Goal: Information Seeking & Learning: Learn about a topic

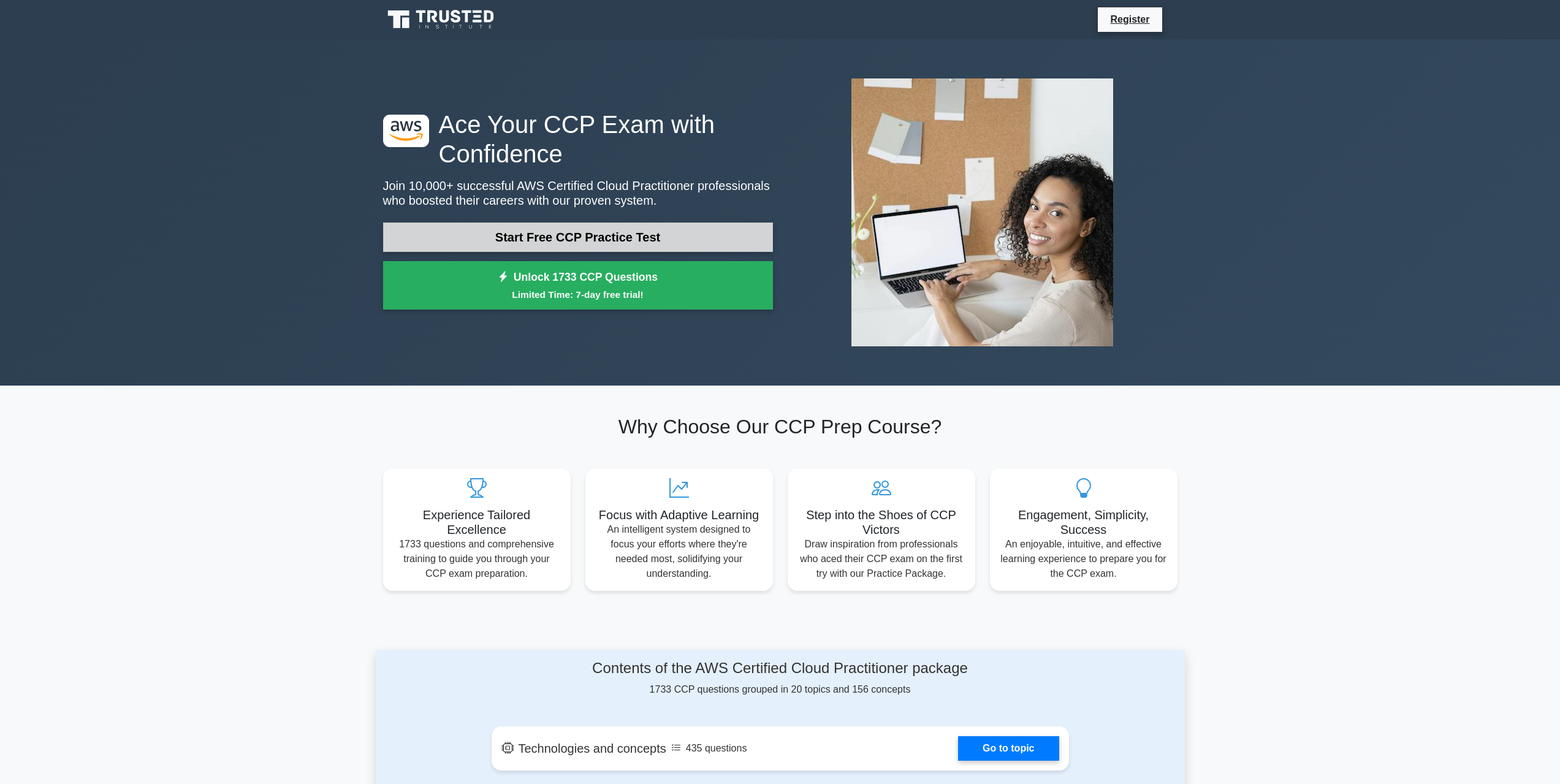
click at [566, 230] on link "Start Free CCP Practice Test" at bounding box center [577, 237] width 389 height 29
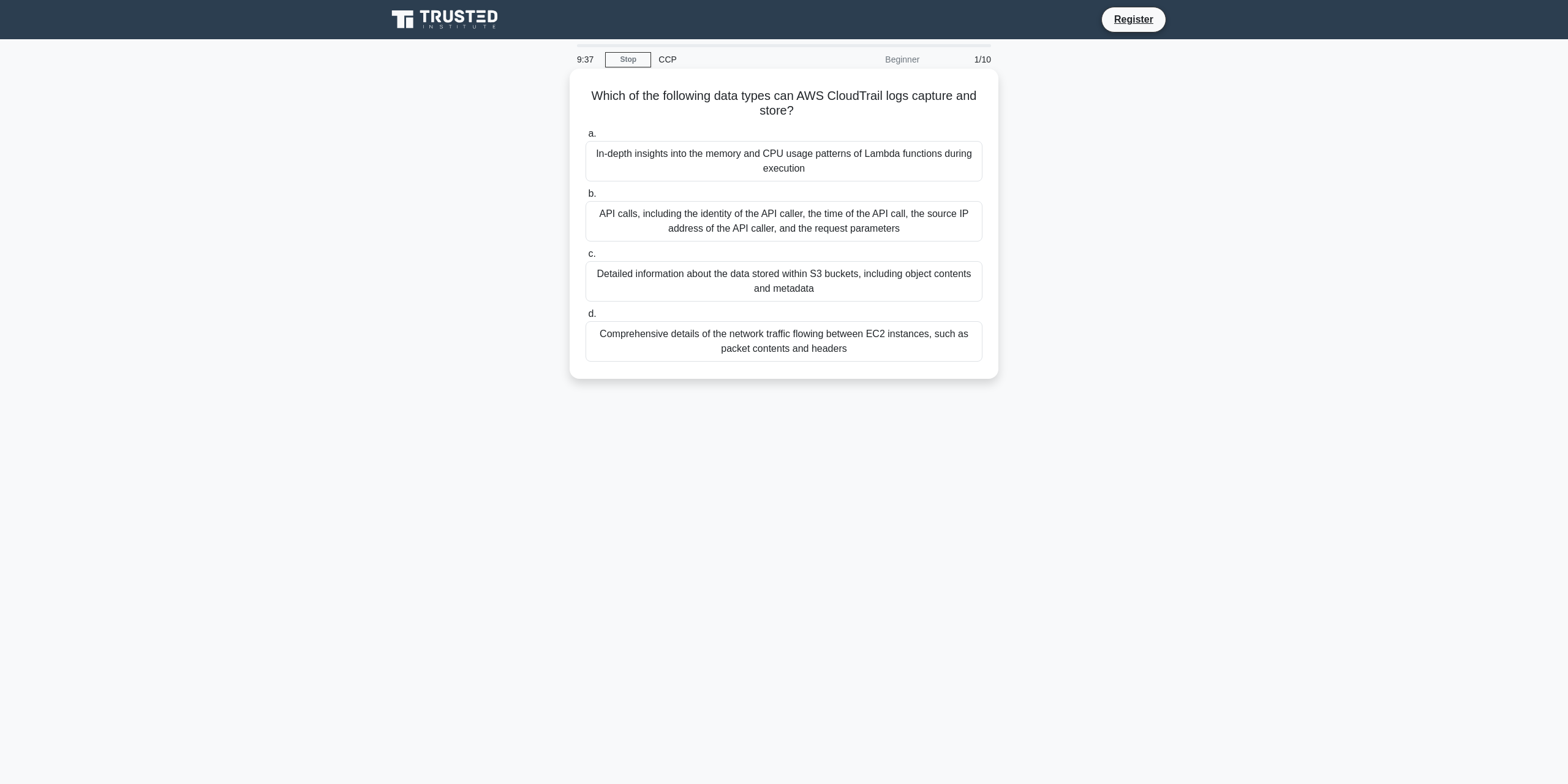
click at [779, 159] on div "In-depth insights into the memory and CPU usage patterns of Lambda functions du…" at bounding box center [784, 161] width 397 height 40
click at [586, 138] on input "a. In-depth insights into the memory and CPU usage patterns of Lambda functions…" at bounding box center [586, 134] width 0 height 8
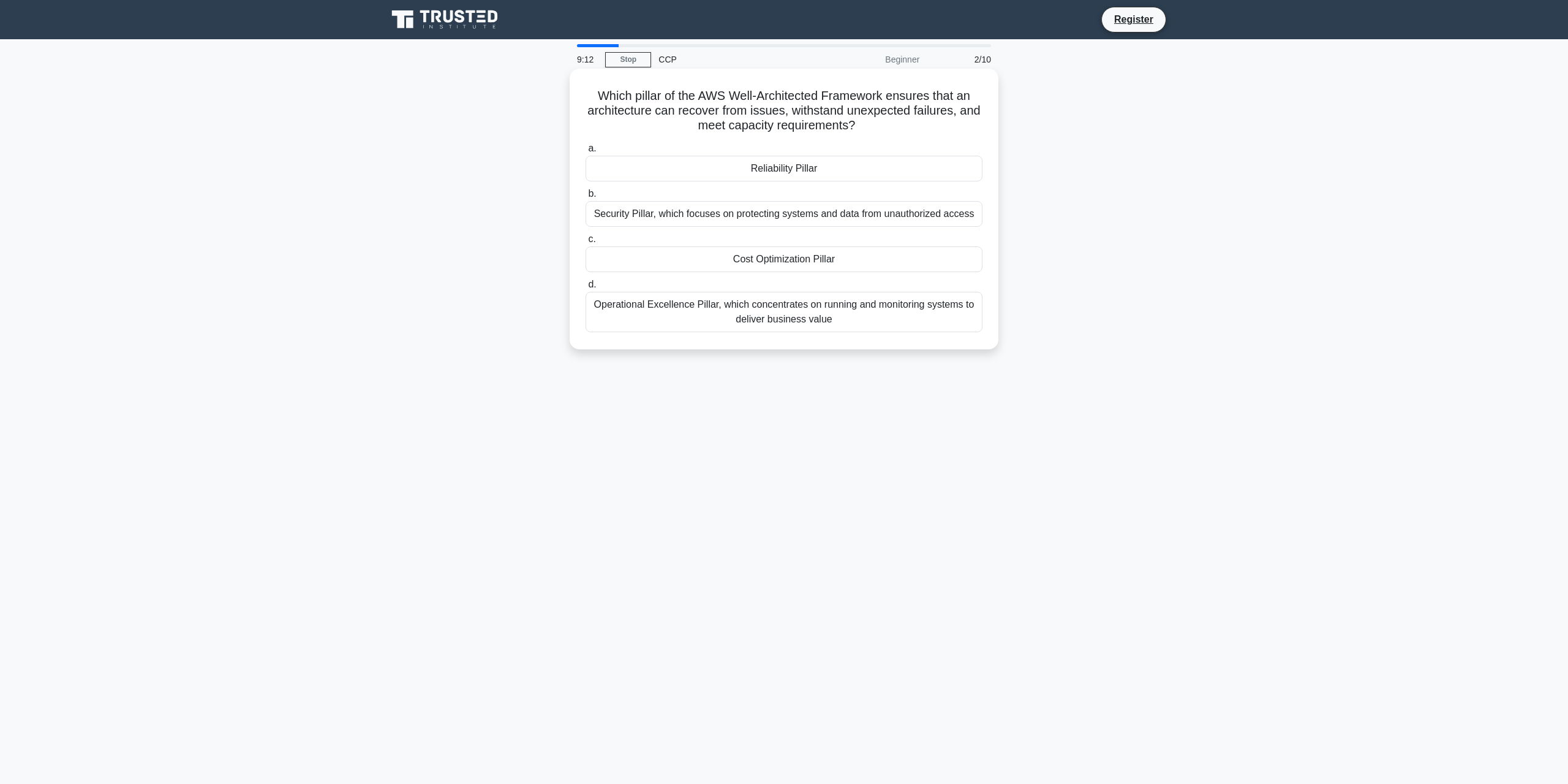
click at [789, 171] on div "Reliability Pillar" at bounding box center [784, 168] width 397 height 26
click at [586, 153] on input "a. Reliability Pillar" at bounding box center [586, 148] width 0 height 8
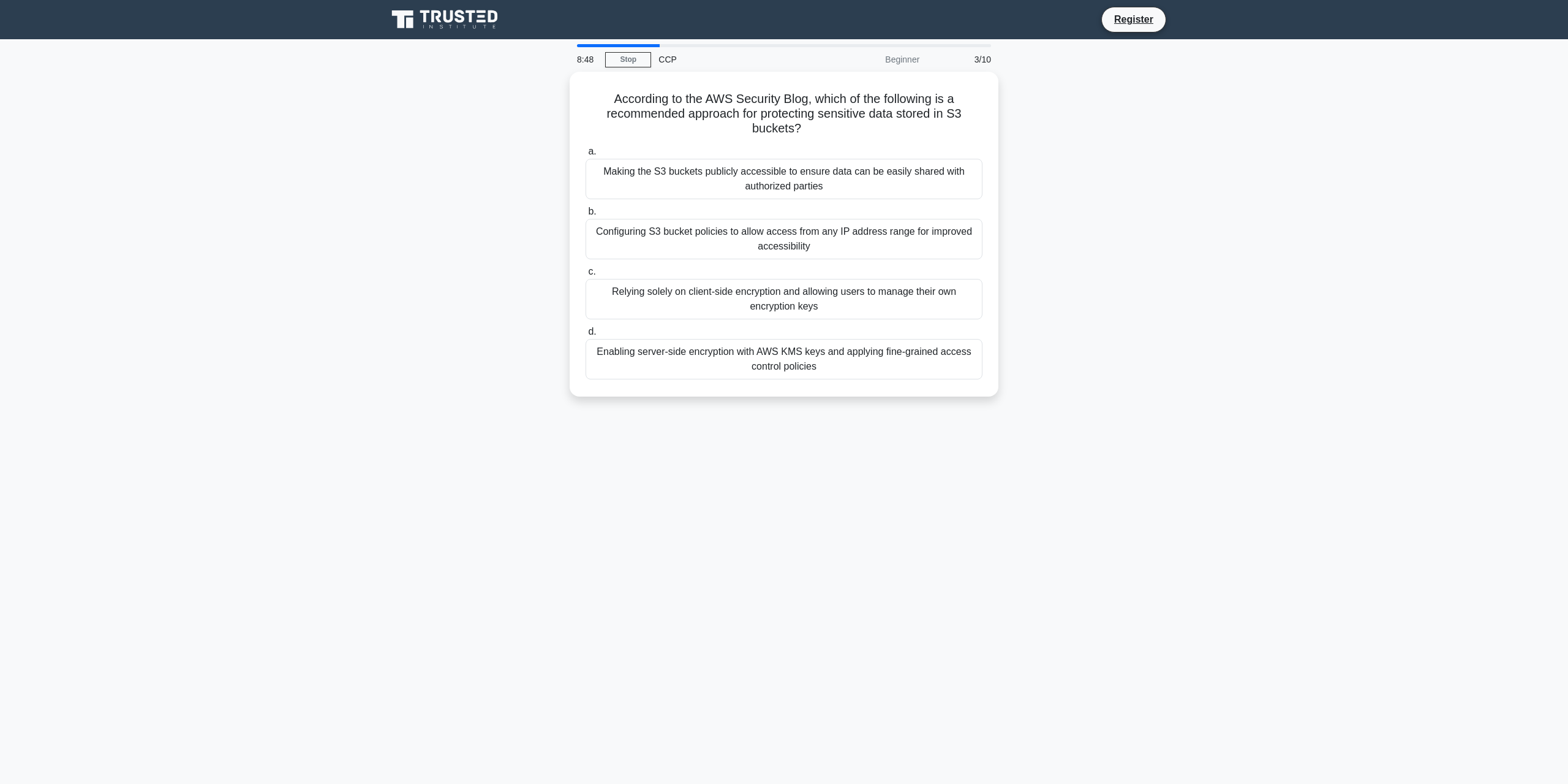
click at [784, 355] on div "Enabling server-side encryption with AWS KMS keys and applying fine-grained acc…" at bounding box center [784, 359] width 397 height 40
click at [586, 336] on input "d. Enabling server-side encryption with AWS KMS keys and applying fine-grained …" at bounding box center [586, 332] width 0 height 8
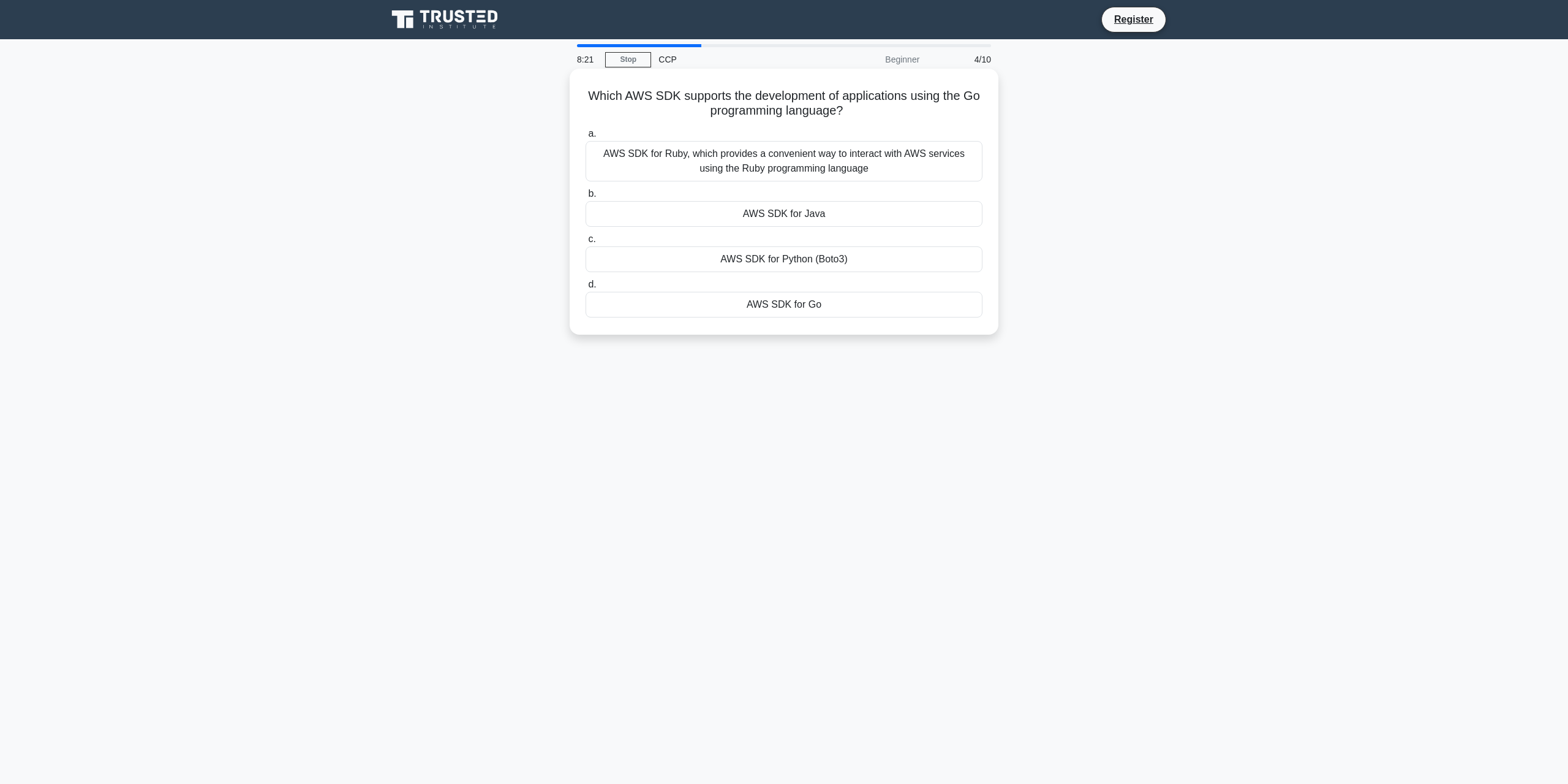
click at [781, 303] on div "AWS SDK for Go" at bounding box center [784, 304] width 397 height 26
click at [586, 289] on input "d. AWS SDK for Go" at bounding box center [586, 284] width 0 height 8
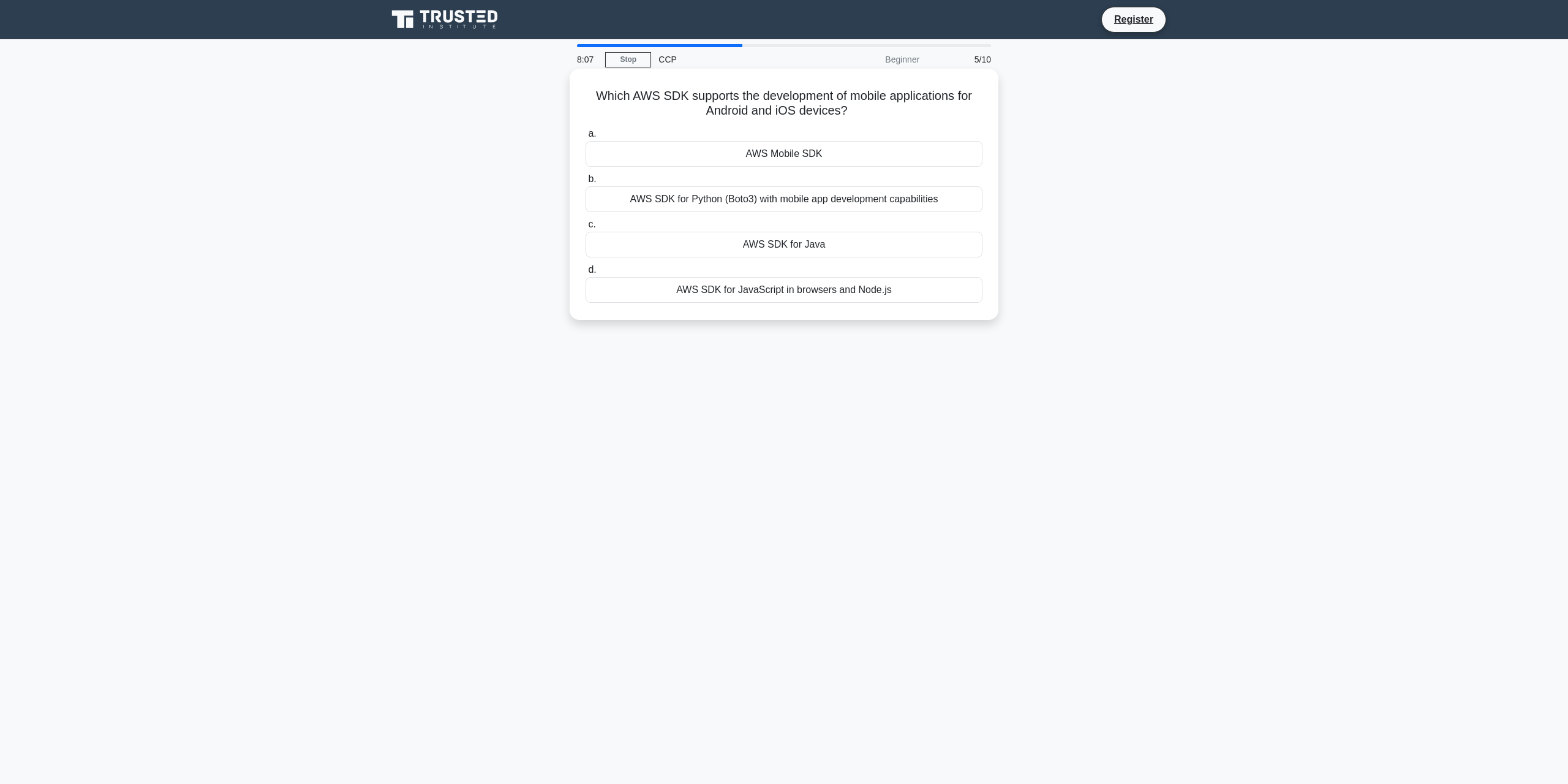
click at [783, 156] on div "AWS Mobile SDK" at bounding box center [784, 153] width 397 height 26
click at [586, 138] on input "a. AWS Mobile SDK" at bounding box center [586, 134] width 0 height 8
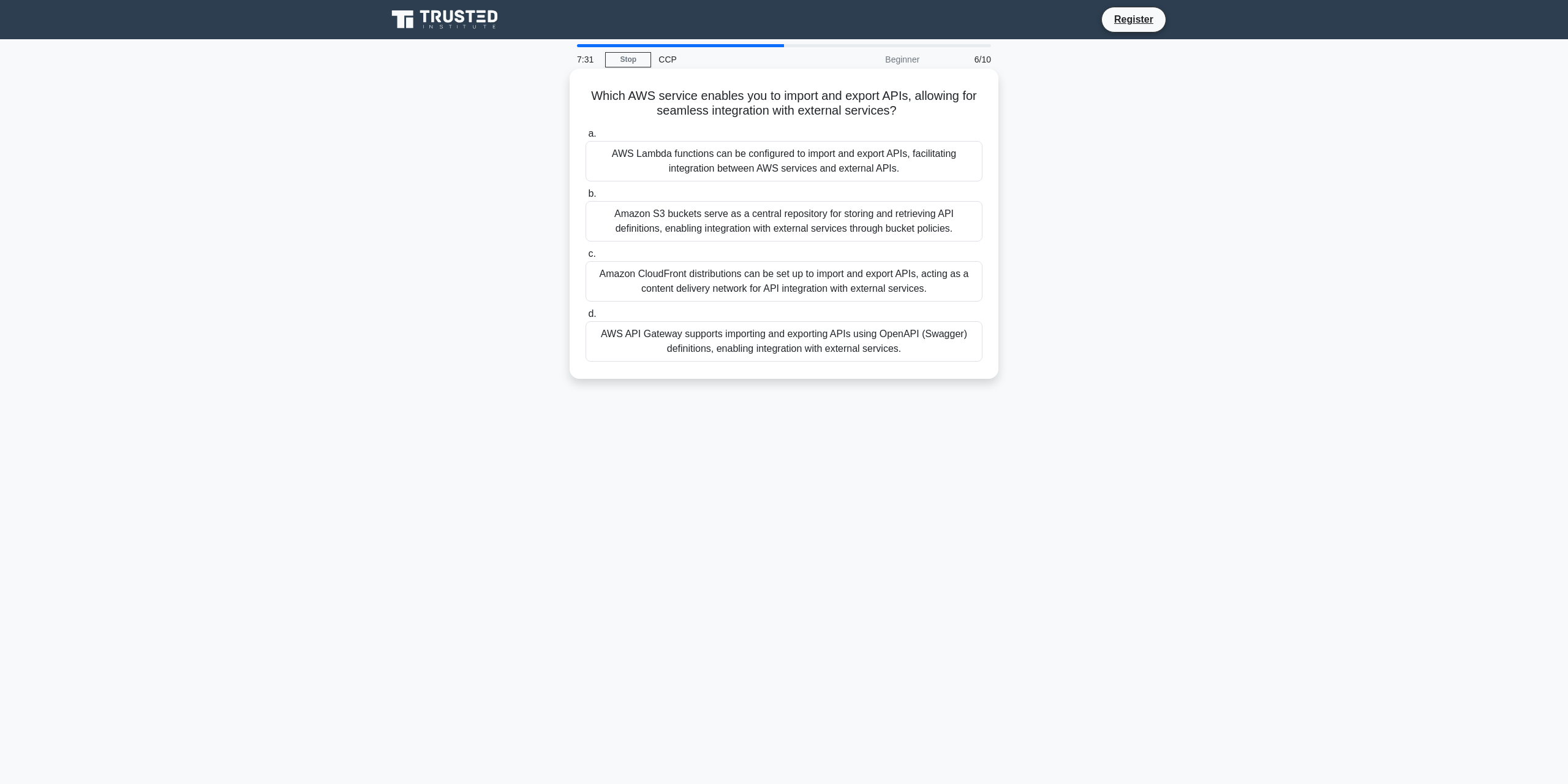
click at [766, 158] on div "AWS Lambda functions can be configured to import and export APIs, facilitating …" at bounding box center [784, 161] width 397 height 40
click at [586, 138] on input "a. AWS Lambda functions can be configured to import and export APIs, facilitati…" at bounding box center [586, 134] width 0 height 8
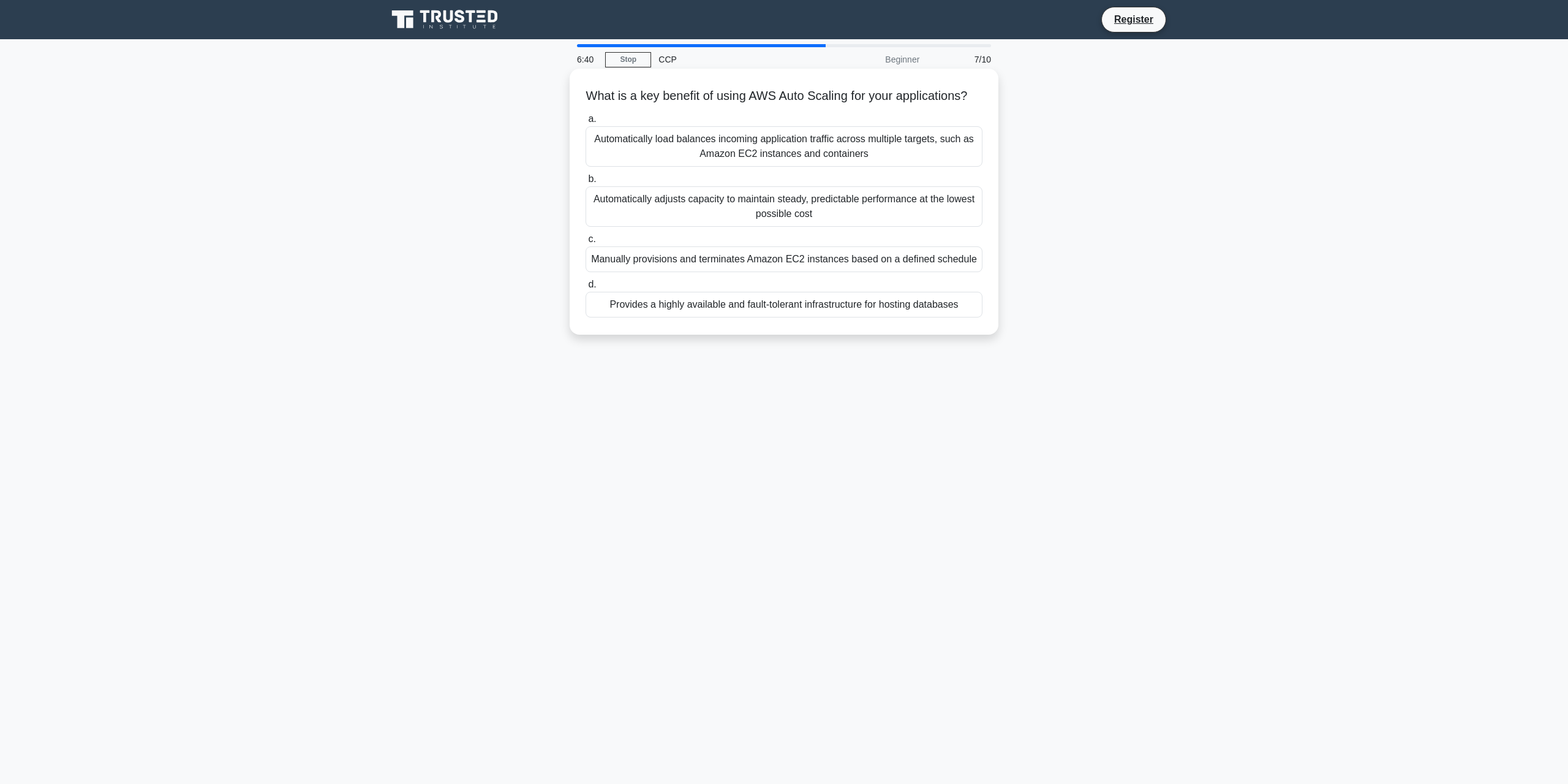
click at [749, 224] on div "Automatically adjusts capacity to maintain steady, predictable performance at t…" at bounding box center [784, 206] width 397 height 40
click at [586, 183] on input "b. Automatically adjusts capacity to maintain steady, predictable performance a…" at bounding box center [586, 179] width 0 height 8
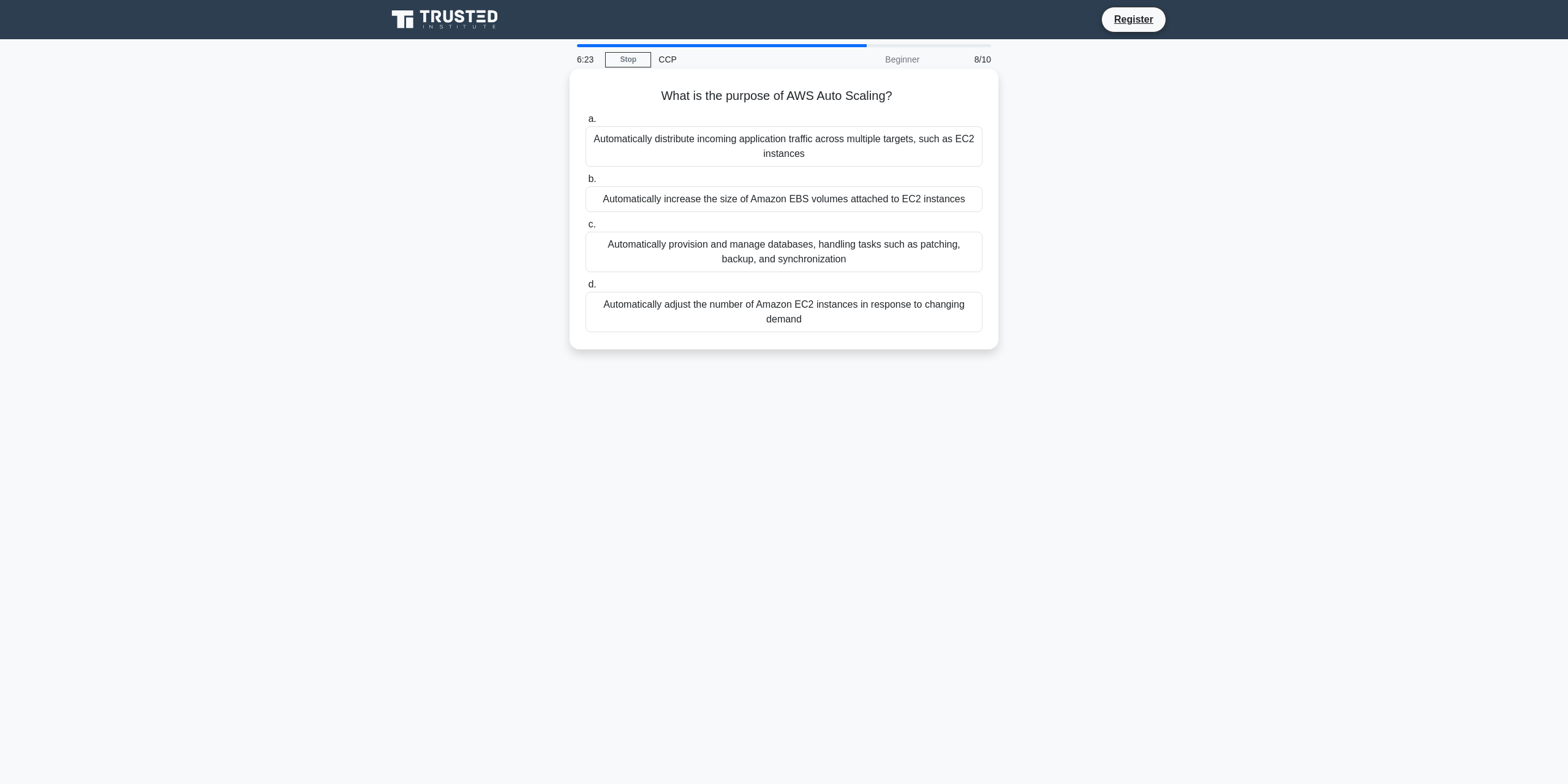
click at [797, 314] on div "Automatically adjust the number of Amazon EC2 instances in response to changing…" at bounding box center [784, 311] width 397 height 40
click at [586, 289] on input "d. Automatically adjust the number of Amazon EC2 instances in response to chang…" at bounding box center [586, 284] width 0 height 8
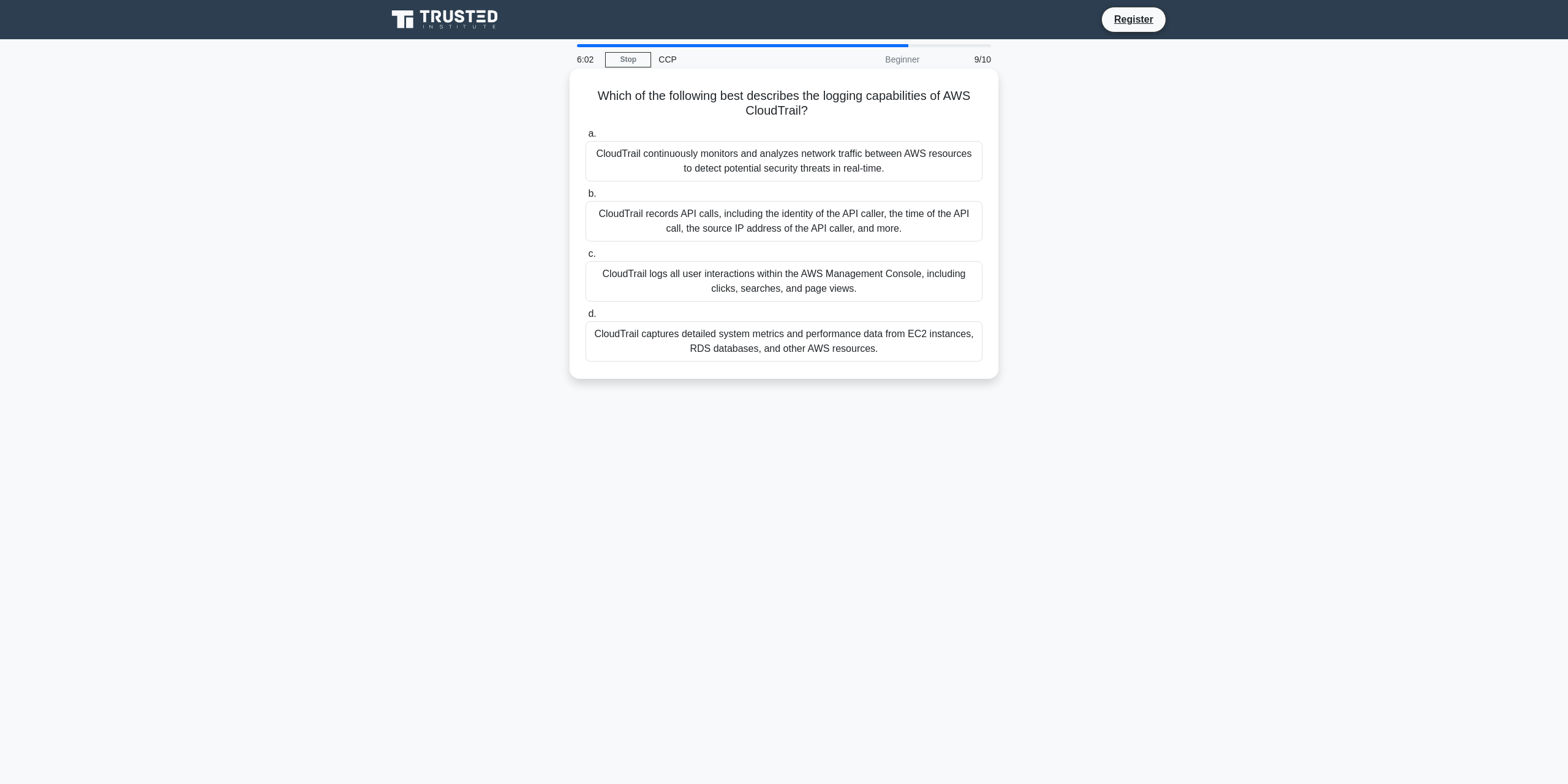
click at [847, 342] on div "CloudTrail captures detailed system metrics and performance data from EC2 insta…" at bounding box center [784, 341] width 397 height 40
click at [586, 318] on input "d. CloudTrail captures detailed system metrics and performance data from EC2 in…" at bounding box center [586, 313] width 0 height 8
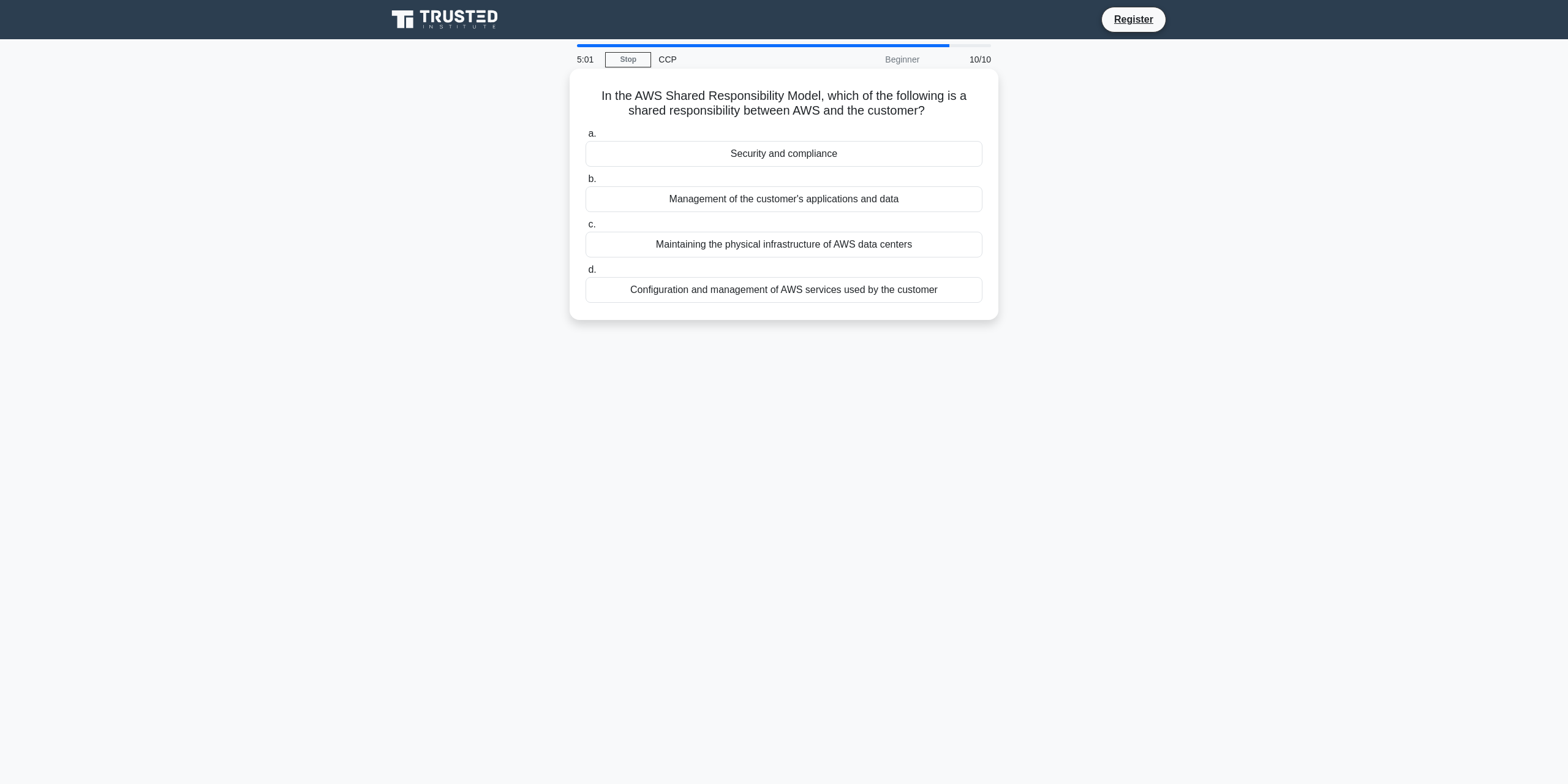
click at [785, 291] on div "Configuration and management of AWS services used by the customer" at bounding box center [784, 289] width 397 height 26
click at [586, 274] on input "d. Configuration and management of AWS services used by the customer" at bounding box center [586, 270] width 0 height 8
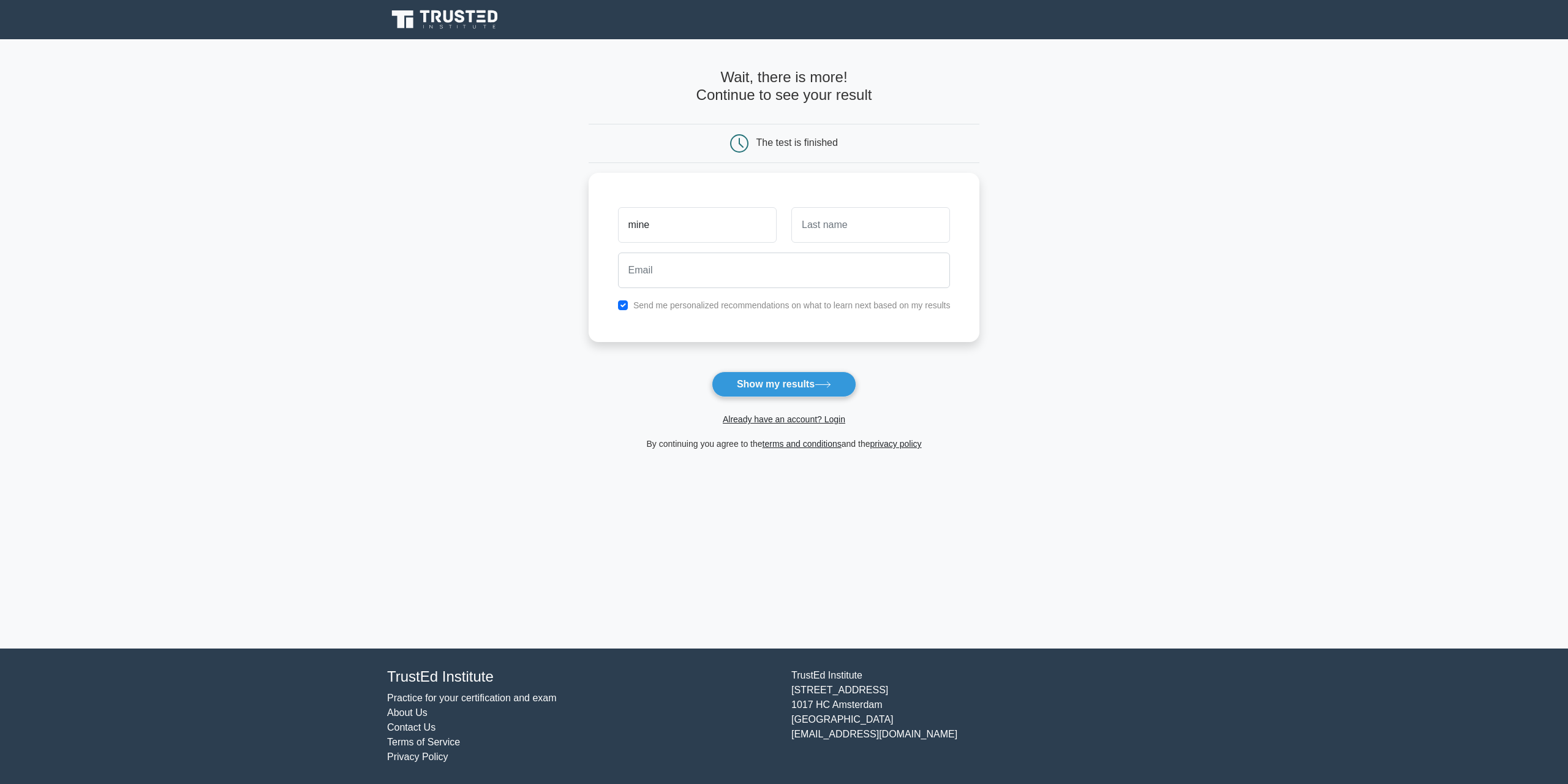
type input "mine"
type input "yours"
type input "mine@yours.com"
click at [622, 302] on input "checkbox" at bounding box center [622, 302] width 9 height 9
checkbox input "false"
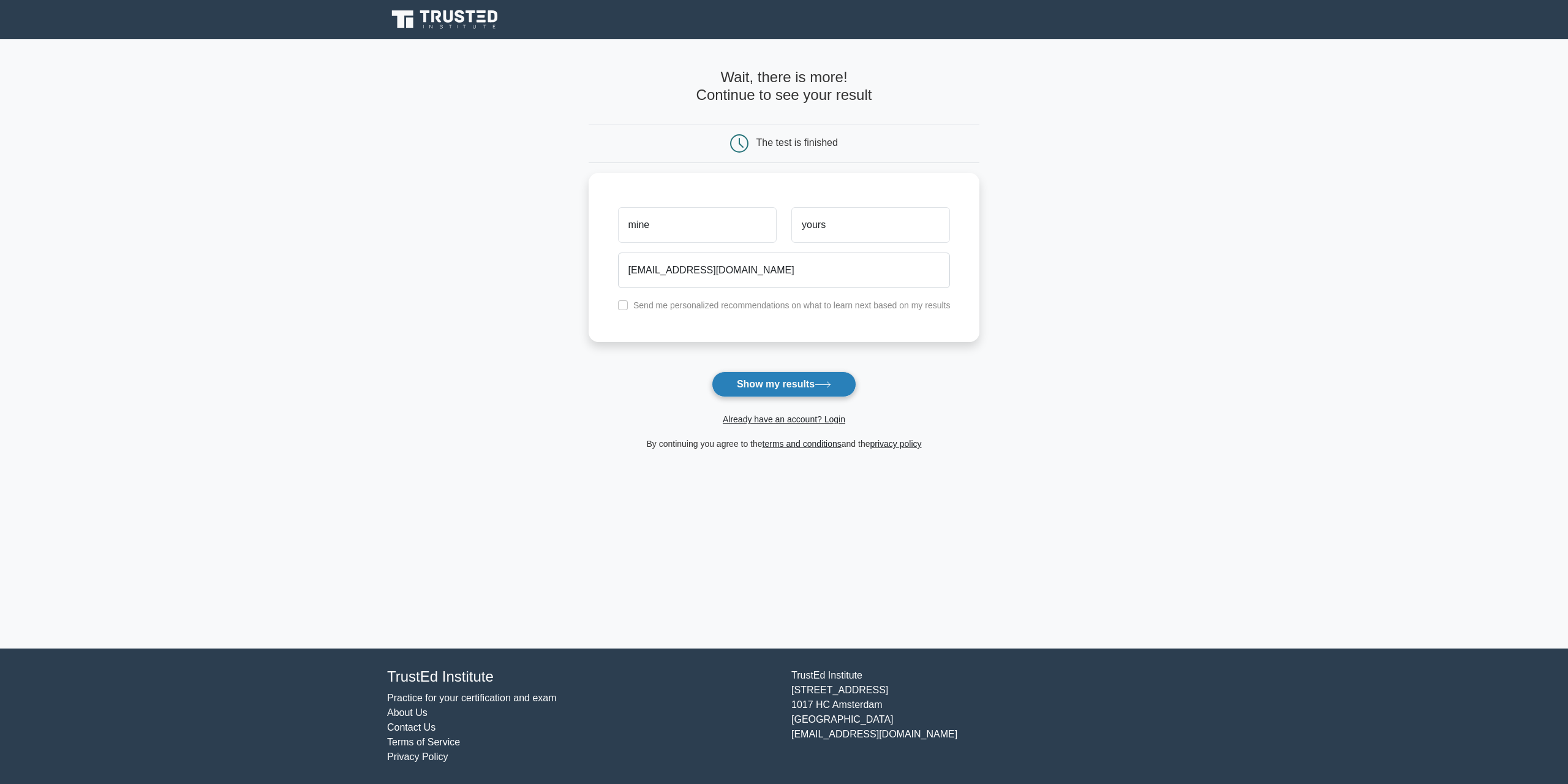
click at [781, 383] on button "Show my results" at bounding box center [784, 384] width 145 height 26
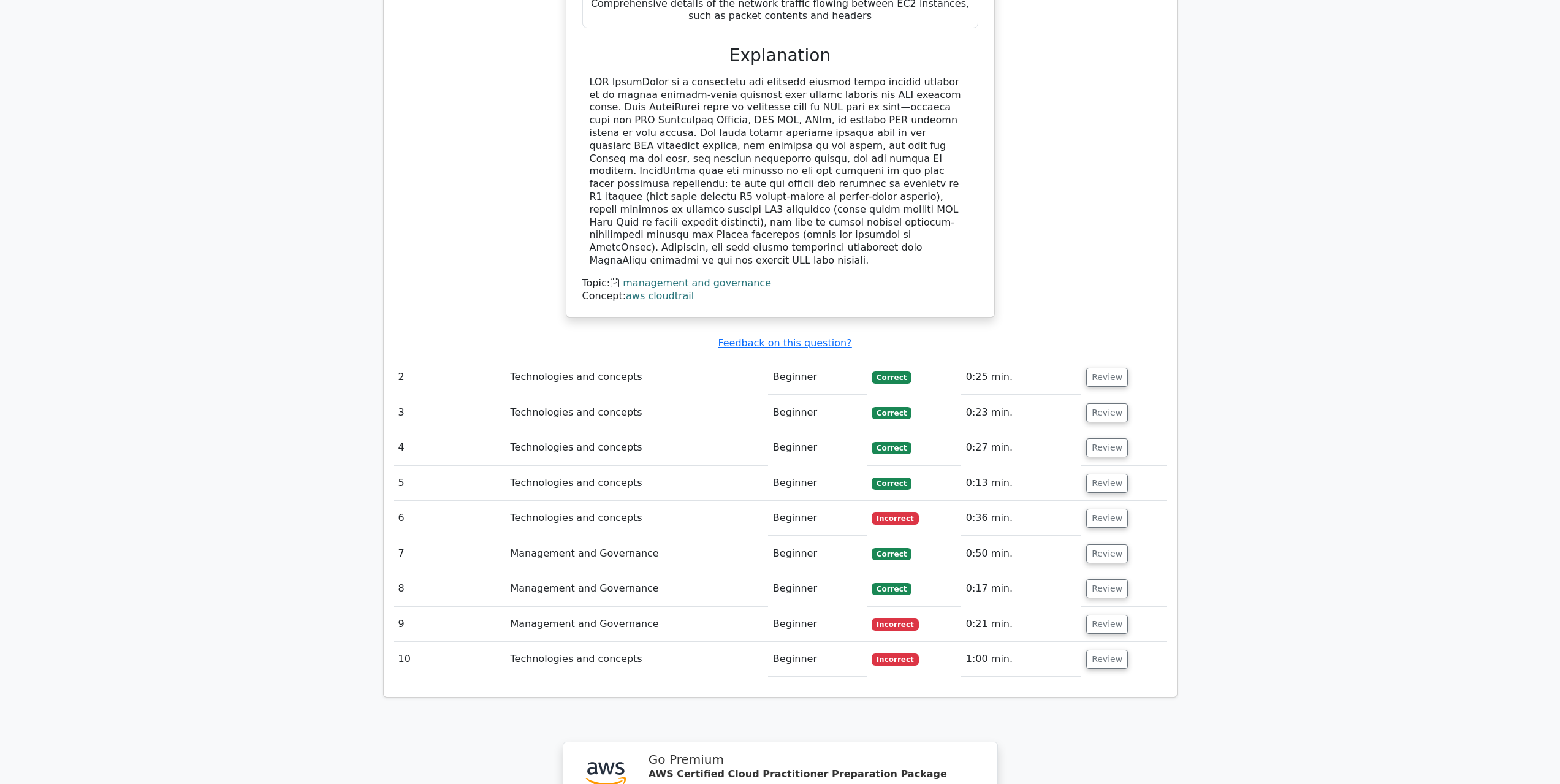
scroll to position [1287, 0]
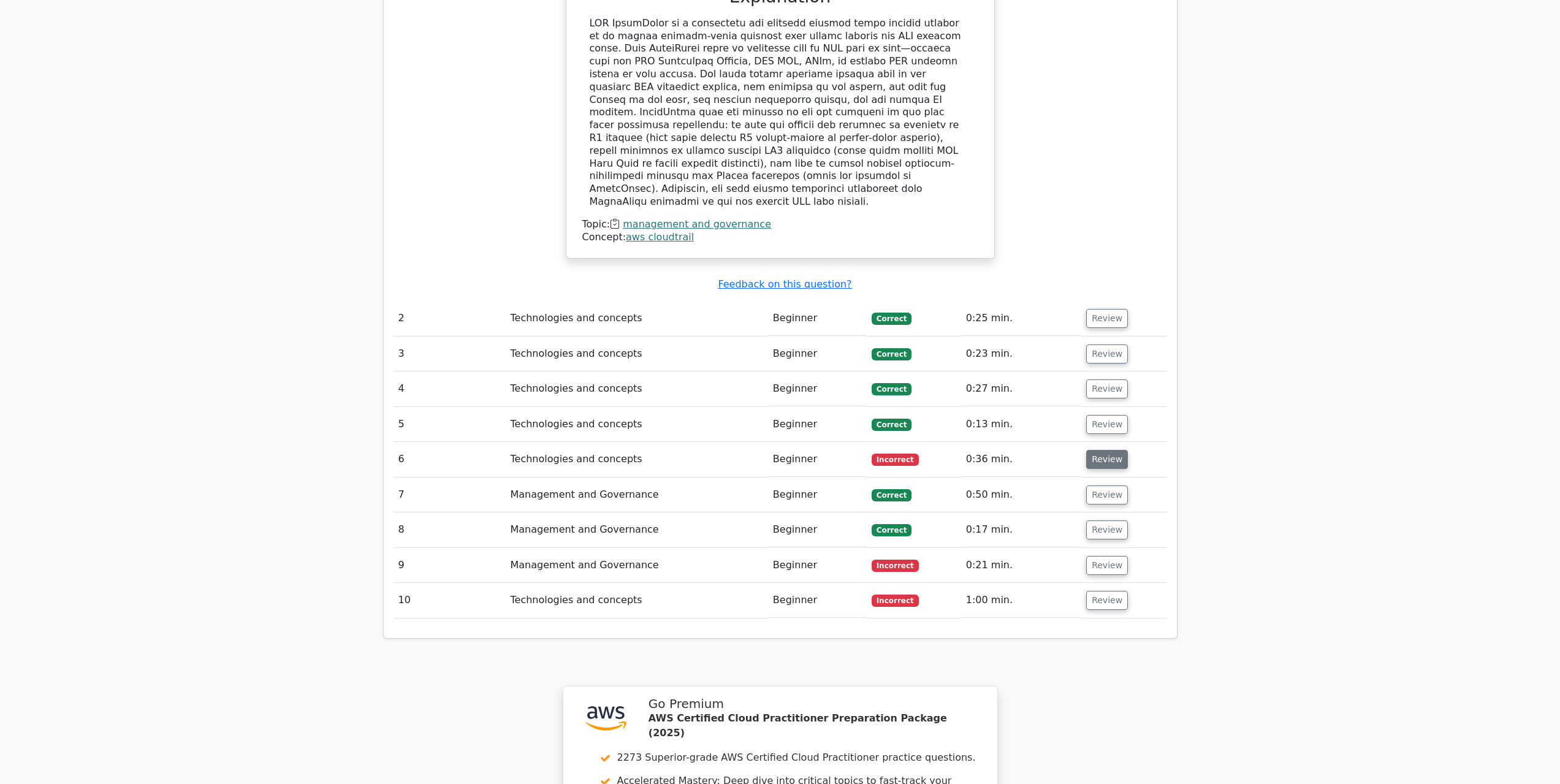
click at [1105, 450] on button "Review" at bounding box center [1106, 460] width 42 height 19
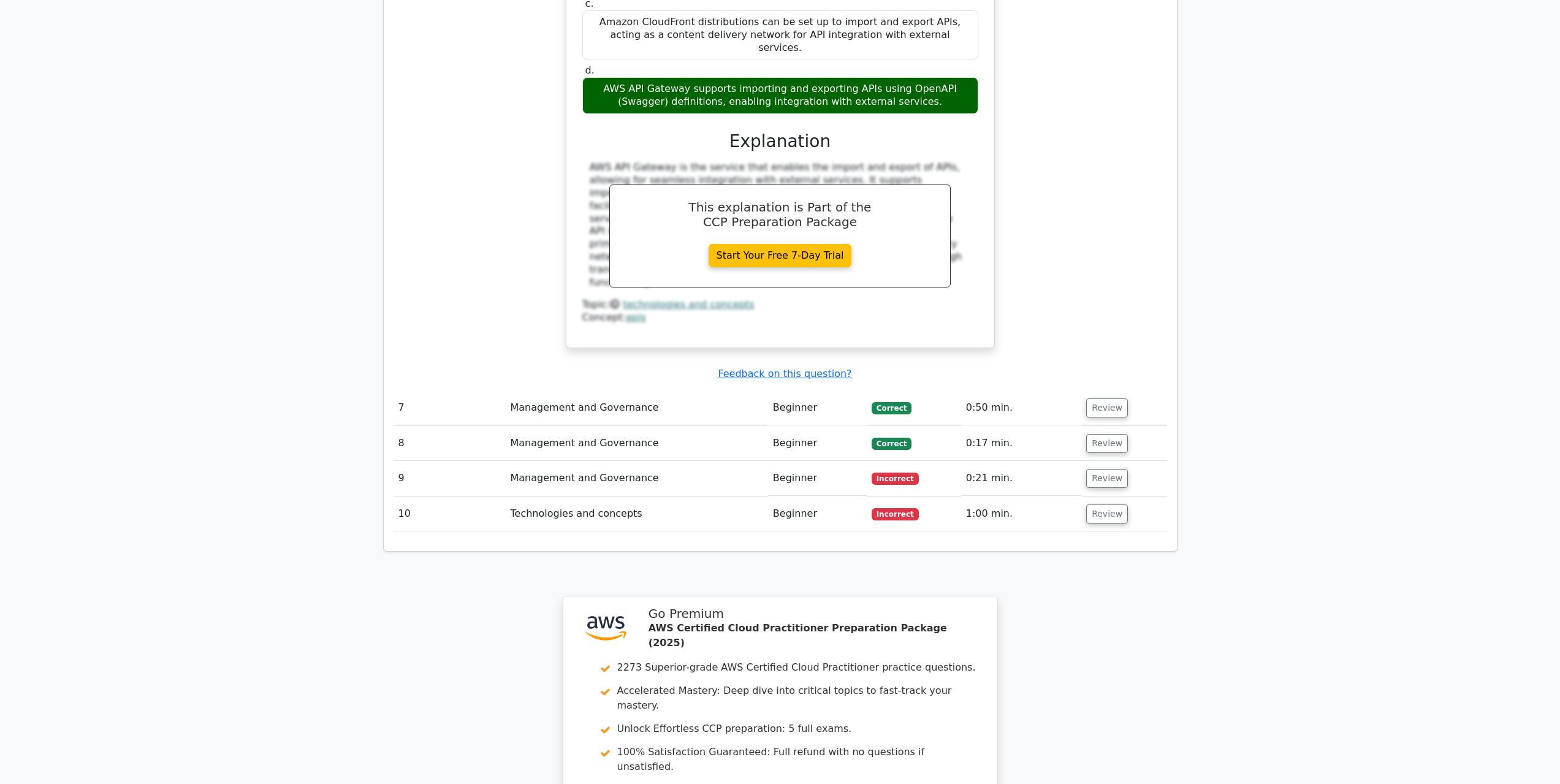
scroll to position [1961, 0]
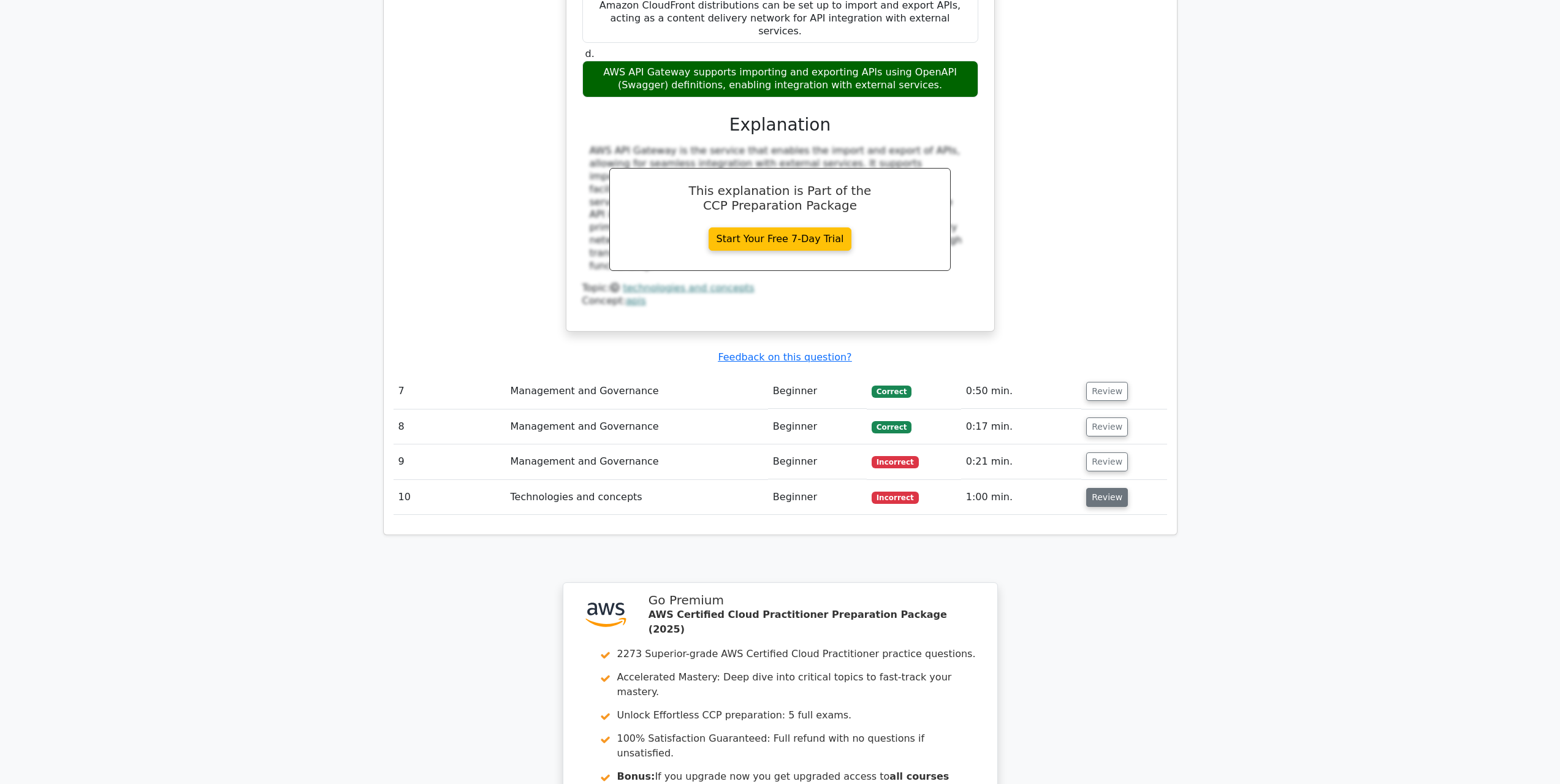
click at [1091, 488] on button "Review" at bounding box center [1106, 498] width 42 height 19
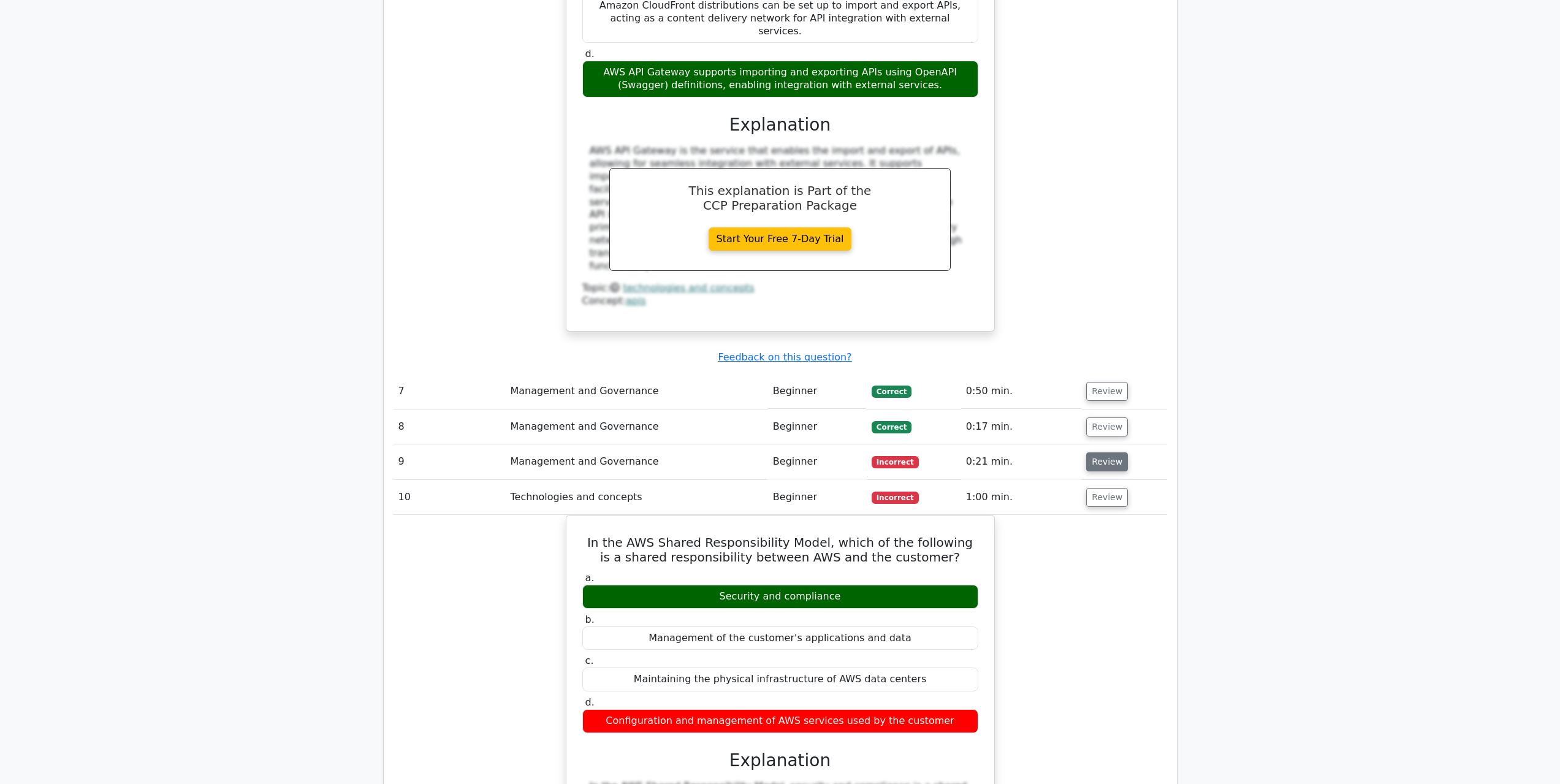
click at [1102, 452] on button "Review" at bounding box center [1106, 462] width 42 height 19
